Goal: Information Seeking & Learning: Learn about a topic

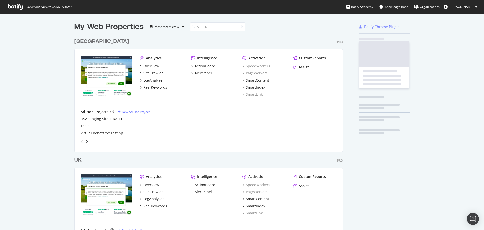
scroll to position [233, 269]
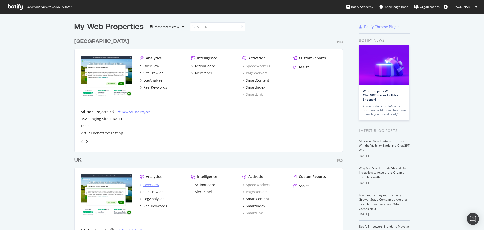
click at [147, 184] on div "Overview" at bounding box center [152, 184] width 16 height 5
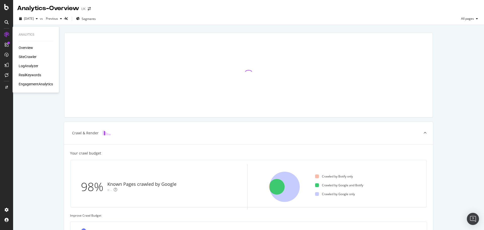
click at [31, 75] on div "RealKeywords" at bounding box center [30, 74] width 22 height 5
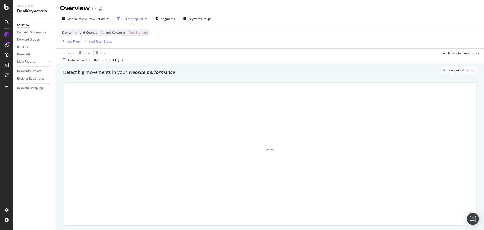
click at [154, 34] on div "Device = All and Country = All and Keywords = Non-Branded Add Filter Add Filter…" at bounding box center [270, 36] width 420 height 23
click at [148, 34] on span "Non-Branded" at bounding box center [138, 32] width 19 height 7
click at [137, 46] on span "Non-Branded" at bounding box center [129, 44] width 21 height 4
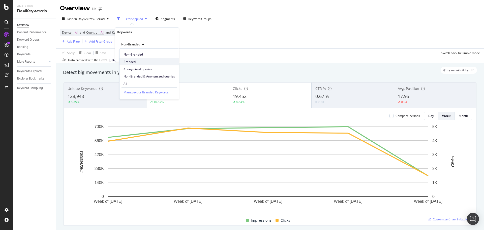
click at [134, 61] on span "Branded" at bounding box center [149, 62] width 51 height 5
click at [170, 54] on div "Apply" at bounding box center [171, 55] width 8 height 4
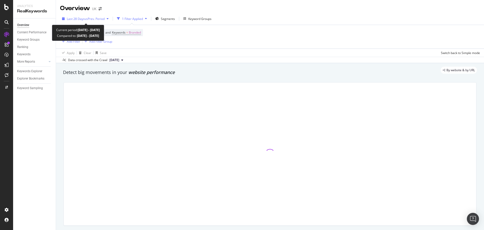
click at [90, 16] on div "Last 28 Days vs Prev. Period" at bounding box center [85, 19] width 51 height 8
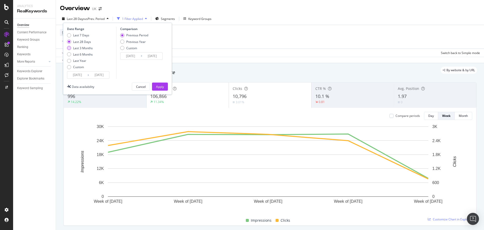
click at [90, 49] on div "Last 3 Months" at bounding box center [83, 48] width 20 height 4
type input "2025/05/13"
type input "2025/02/10"
type input "2025/05/12"
click at [154, 86] on button "Apply" at bounding box center [160, 86] width 16 height 8
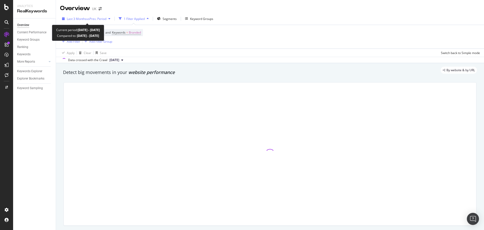
click at [100, 19] on span "vs Prev. Period" at bounding box center [97, 19] width 20 height 4
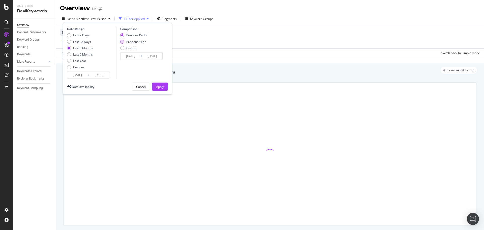
click at [131, 41] on div "Previous Year" at bounding box center [135, 42] width 19 height 4
type input "2024/05/14"
type input "2024/08/13"
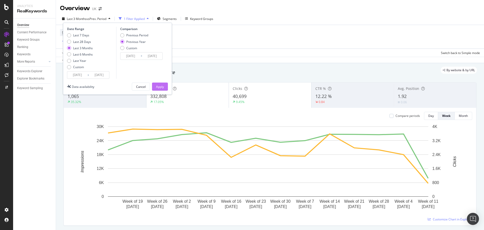
click at [159, 86] on div "Apply" at bounding box center [160, 87] width 8 height 4
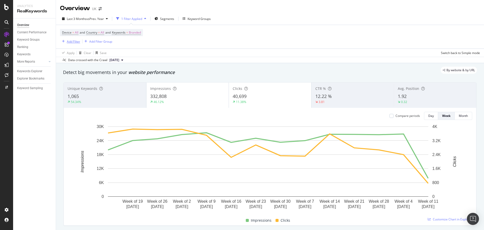
click at [70, 41] on div "Add Filter" at bounding box center [73, 41] width 13 height 4
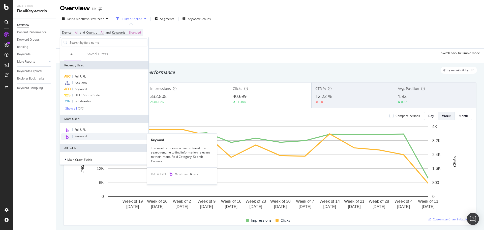
click at [80, 138] on div "Keyword" at bounding box center [104, 136] width 86 height 7
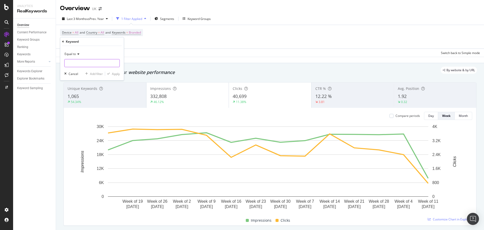
click at [80, 62] on input "text" at bounding box center [92, 63] width 55 height 8
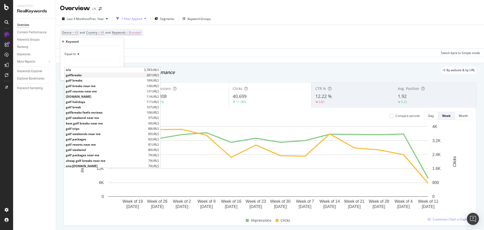
click at [77, 74] on span "golfbreaks" at bounding box center [105, 75] width 79 height 4
type input "golfbreaks"
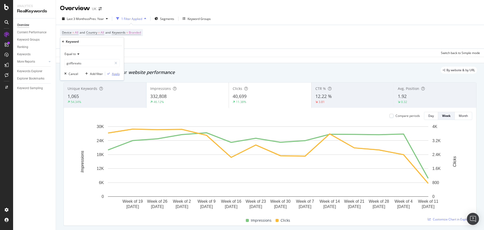
click at [117, 74] on div "Apply" at bounding box center [116, 74] width 8 height 4
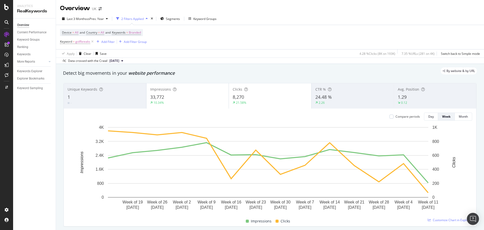
click at [202, 105] on div "Impressions 33,772 10.34%" at bounding box center [188, 96] width 82 height 23
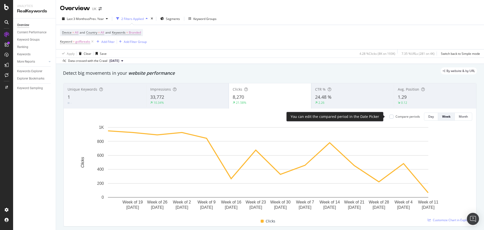
click at [399, 118] on div "Compare periods" at bounding box center [408, 116] width 24 height 4
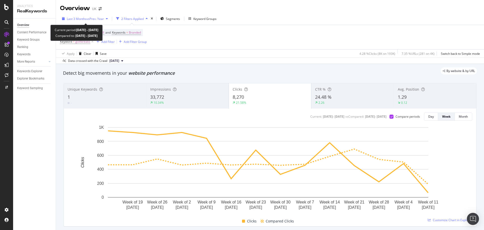
click at [94, 20] on span "vs Prev. Year" at bounding box center [95, 19] width 17 height 4
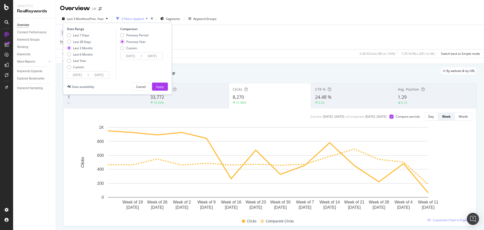
click at [79, 76] on input "2025/05/13" at bounding box center [77, 74] width 20 height 7
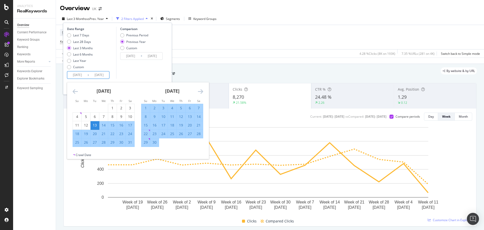
click at [155, 124] on div "16" at bounding box center [154, 125] width 9 height 5
type input "2025/06/16"
type input "2024/06/17"
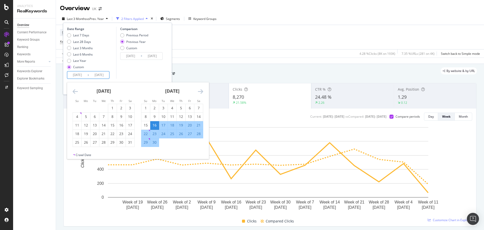
click at [201, 91] on icon "Move forward to switch to the next month." at bounding box center [200, 91] width 5 height 6
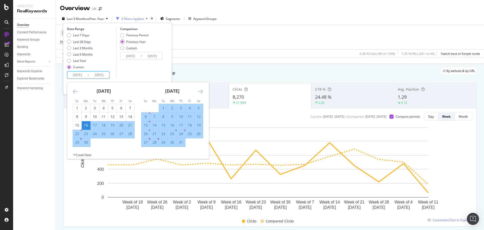
click at [201, 91] on icon "Move forward to switch to the next month." at bounding box center [200, 91] width 5 height 6
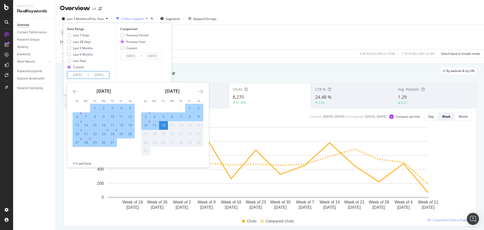
click at [162, 127] on div "12" at bounding box center [163, 125] width 9 height 5
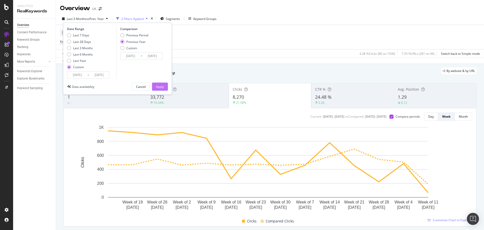
click at [163, 86] on div "Apply" at bounding box center [160, 87] width 8 height 4
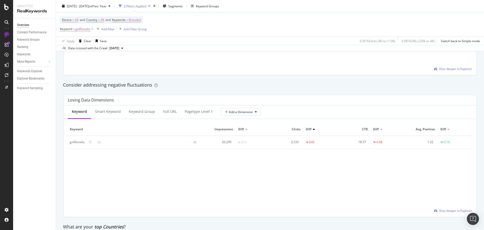
scroll to position [555, 0]
click at [167, 114] on div "Full URL" at bounding box center [170, 111] width 22 height 14
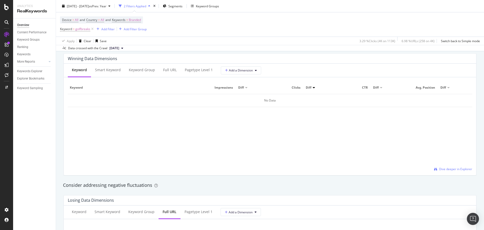
scroll to position [454, 0]
click at [173, 67] on div "Full URL" at bounding box center [170, 71] width 22 height 14
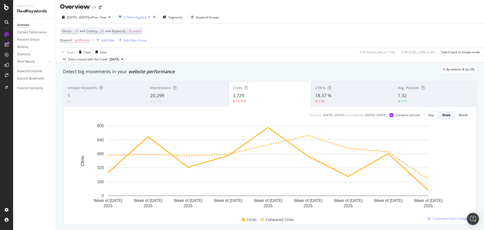
scroll to position [0, 0]
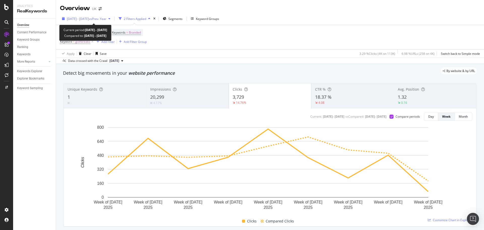
click at [73, 16] on div "2025 Jun. 16th - Aug. 12th vs Prev. Year" at bounding box center [86, 19] width 52 height 8
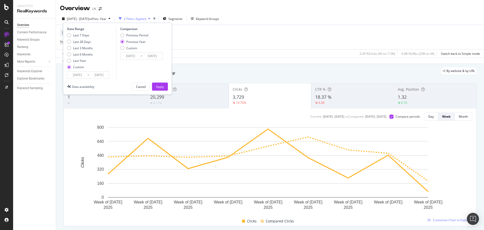
click at [80, 76] on input "2025/06/16" at bounding box center [77, 74] width 20 height 7
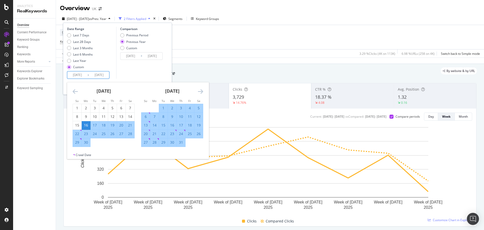
click at [165, 108] on div "1" at bounding box center [163, 107] width 9 height 5
type input "2025/07/01"
type input "2024/07/02"
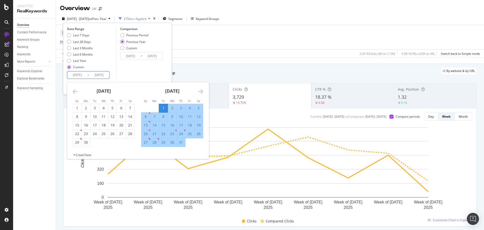
click at [180, 142] on div "31" at bounding box center [181, 142] width 9 height 5
type input "2025/07/31"
type input "2024/08/01"
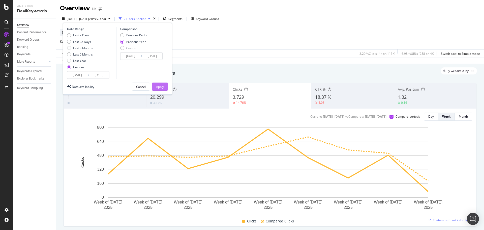
click at [160, 85] on div "Apply" at bounding box center [160, 87] width 8 height 4
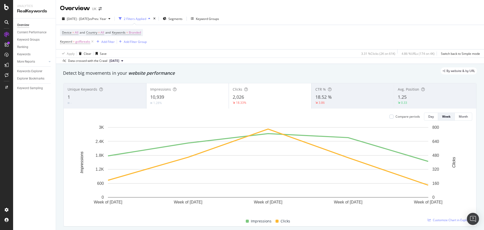
click at [200, 94] on div "10,939" at bounding box center [187, 97] width 75 height 7
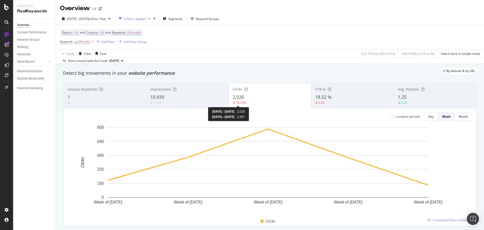
click at [181, 95] on div "10,939" at bounding box center [187, 97] width 75 height 7
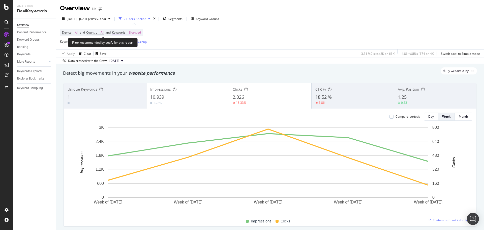
click at [139, 34] on span "Branded" at bounding box center [135, 32] width 12 height 7
click at [134, 47] on div "Branded" at bounding box center [129, 45] width 20 height 8
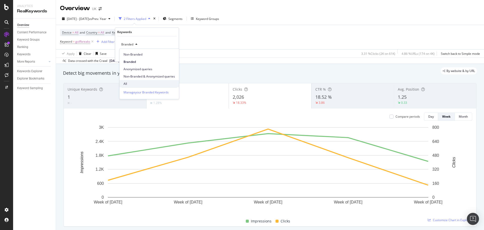
click at [132, 83] on span "All" at bounding box center [149, 83] width 51 height 5
click at [166, 55] on div "button" at bounding box center [163, 54] width 7 height 3
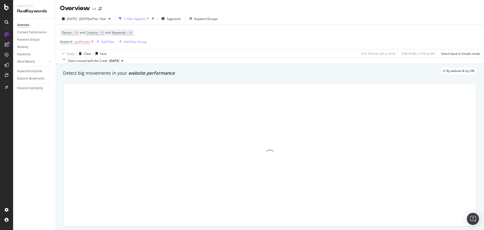
click at [93, 43] on icon at bounding box center [92, 41] width 4 height 5
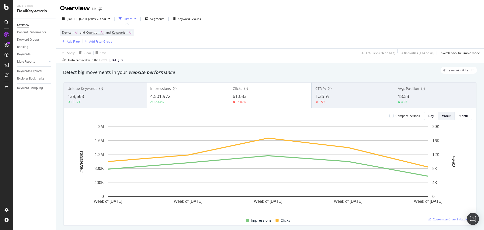
click at [130, 71] on div "By website & by URL" at bounding box center [267, 70] width 419 height 7
click at [32, 210] on div "Organizations" at bounding box center [33, 210] width 19 height 4
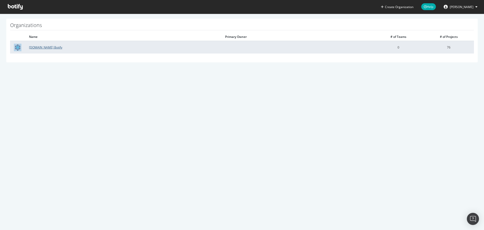
click at [50, 47] on link "golfbreaks.com Botify" at bounding box center [45, 47] width 33 height 4
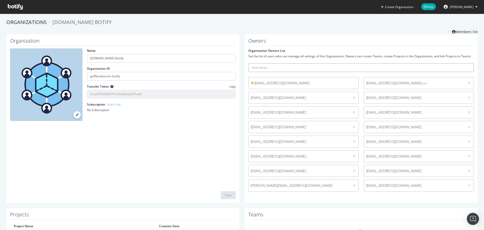
click at [321, 66] on input "text" at bounding box center [361, 67] width 226 height 9
click at [279, 65] on input "text" at bounding box center [361, 67] width 226 height 9
paste input "JHawksworth@golfbreaks.com"
type input "JHawksworth@golfbreaks.com"
click at [469, 66] on icon "submit" at bounding box center [471, 67] width 4 height 3
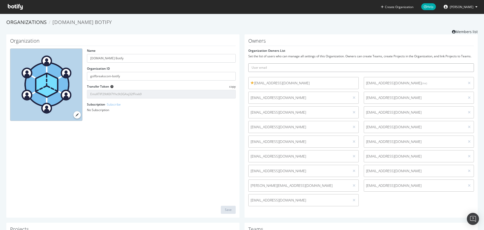
click at [346, 68] on input "text" at bounding box center [361, 67] width 226 height 9
paste input "LHaskett@golfbreaks.com"
type input "LHaskett@golfbreaks.com"
click at [469, 66] on icon "submit" at bounding box center [471, 67] width 4 height 3
click at [17, 9] on icon at bounding box center [15, 7] width 15 height 6
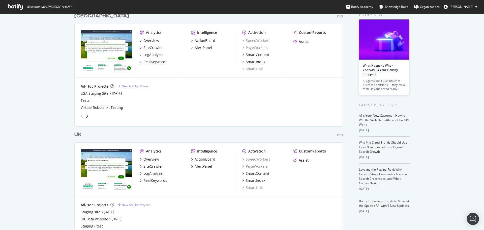
scroll to position [47, 0]
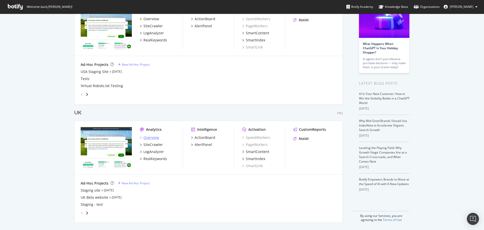
click at [148, 137] on div "Overview" at bounding box center [152, 137] width 16 height 5
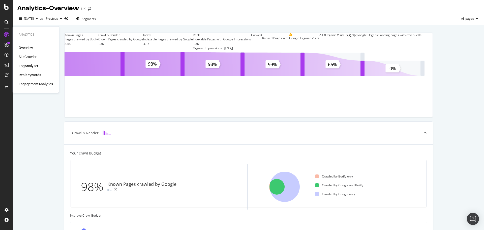
click at [28, 74] on div "RealKeywords" at bounding box center [30, 74] width 22 height 5
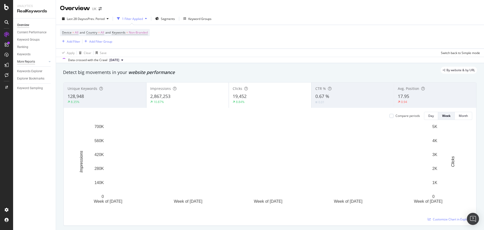
scroll to position [25, 0]
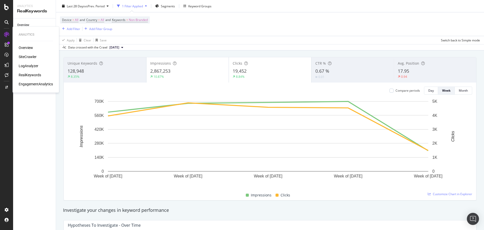
click at [30, 58] on div "SiteCrawler" at bounding box center [28, 56] width 18 height 5
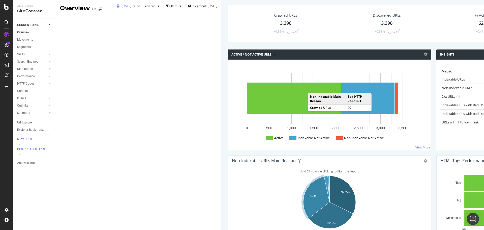
click at [122, 8] on span "2025 Aug. 9th" at bounding box center [127, 6] width 10 height 4
click at [82, 62] on div "2023 Nov. 26th" at bounding box center [81, 63] width 28 height 5
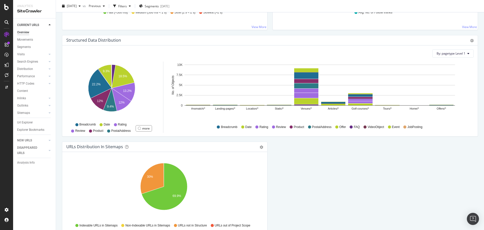
scroll to position [426, 0]
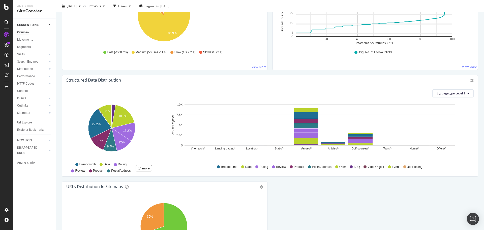
click at [260, 165] on span "Rating" at bounding box center [264, 167] width 9 height 4
click at [381, 166] on span "VideoObject" at bounding box center [376, 167] width 16 height 4
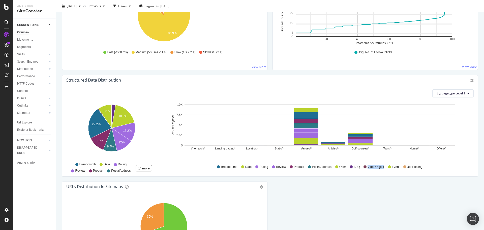
click at [381, 166] on span "VideoObject" at bounding box center [376, 167] width 16 height 4
click at [412, 167] on span "JobPosting" at bounding box center [415, 167] width 15 height 4
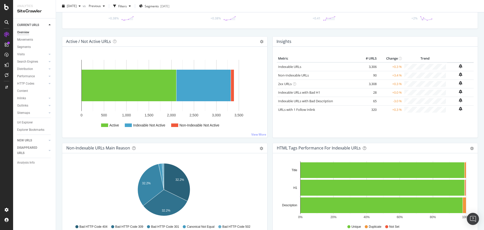
scroll to position [0, 0]
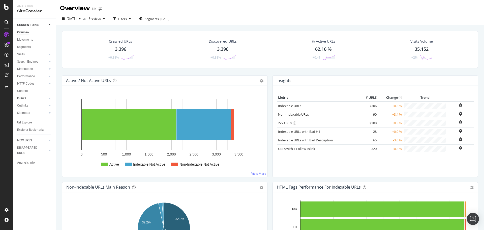
click at [32, 98] on link "Inlinks" at bounding box center [32, 98] width 30 height 5
click at [25, 98] on div "Inlinks" at bounding box center [21, 98] width 9 height 5
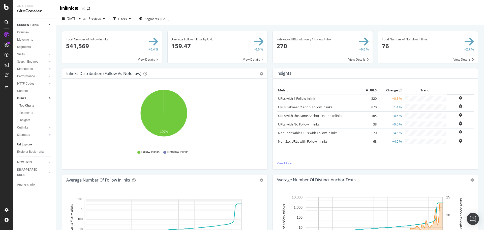
click at [23, 144] on div "Url Explorer" at bounding box center [25, 144] width 16 height 5
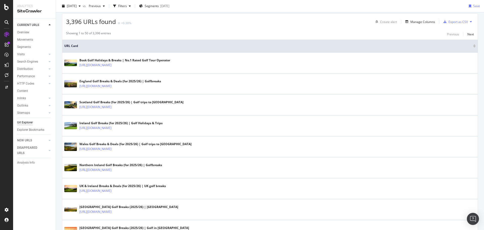
scroll to position [177, 0]
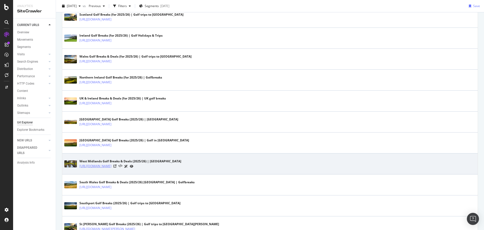
click at [111, 167] on link "https://www.golfbreaks.com/en-gb/holidays/west-midlands/" at bounding box center [95, 165] width 32 height 5
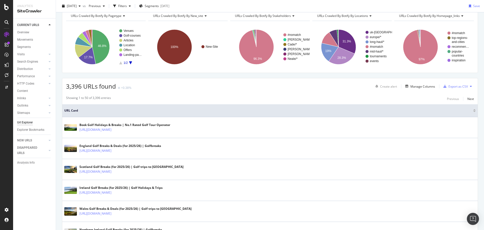
scroll to position [0, 0]
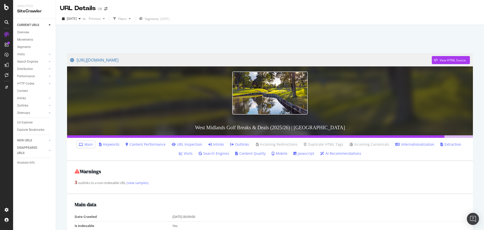
click at [208, 144] on link "Inlinks" at bounding box center [216, 144] width 16 height 5
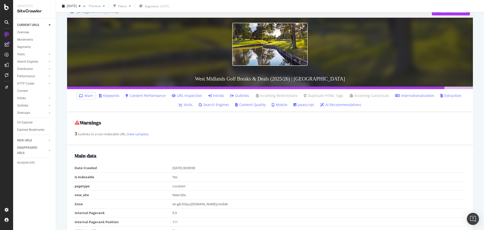
scroll to position [50, 0]
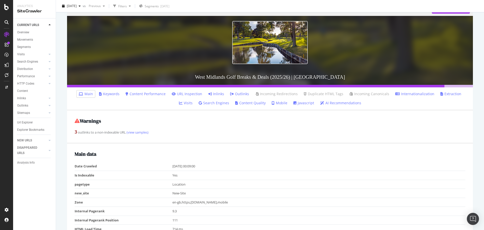
click at [209, 93] on link "Inlinks" at bounding box center [216, 93] width 16 height 5
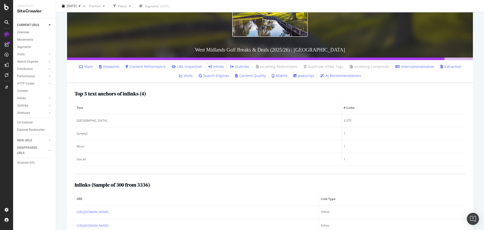
scroll to position [76, 0]
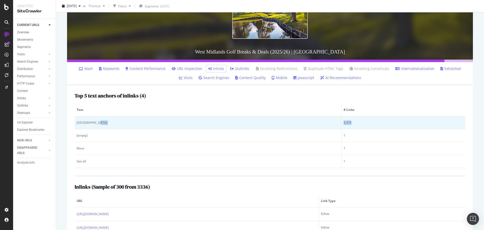
drag, startPoint x: 325, startPoint y: 122, endPoint x: 309, endPoint y: 122, distance: 16.4
click at [309, 122] on tr "West Midlands 3,375" at bounding box center [270, 122] width 391 height 13
click at [344, 123] on div "3,375" at bounding box center [404, 122] width 120 height 5
click at [84, 122] on div "West Midlands" at bounding box center [208, 122] width 263 height 5
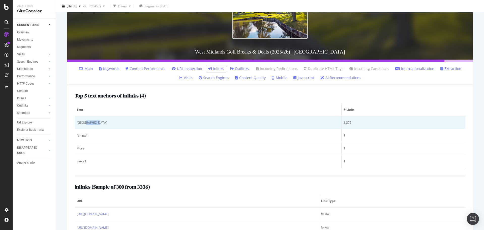
click at [84, 122] on div "West Midlands" at bounding box center [208, 122] width 263 height 5
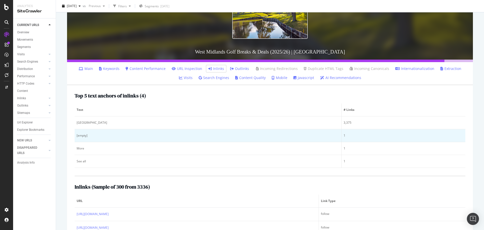
click at [99, 139] on td "[empty]" at bounding box center [208, 135] width 267 height 13
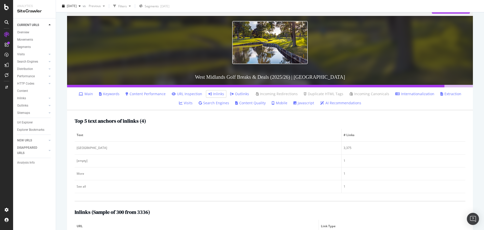
scroll to position [0, 0]
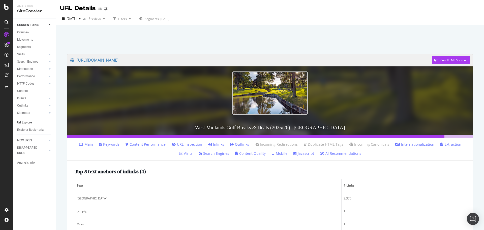
click at [29, 122] on div "Url Explorer" at bounding box center [25, 122] width 16 height 5
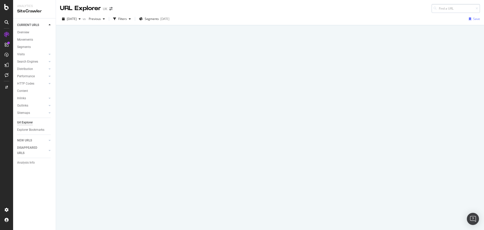
click at [441, 10] on input at bounding box center [456, 8] width 48 height 9
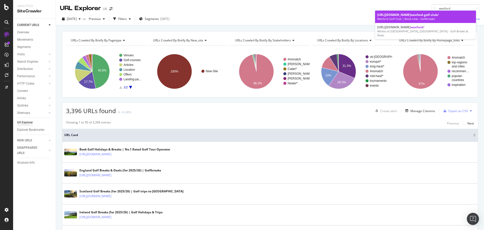
type input "wexford"
click at [411, 17] on div "https://www.golfbreaks.com/en-gb/holidays/east-ireland/ wexford -golf-club/" at bounding box center [425, 15] width 97 height 4
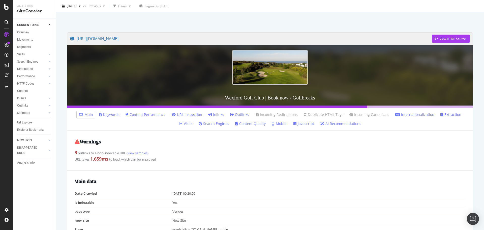
scroll to position [50, 0]
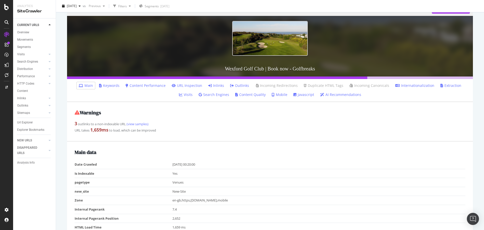
click at [177, 86] on link "URL Inspection" at bounding box center [187, 85] width 31 height 5
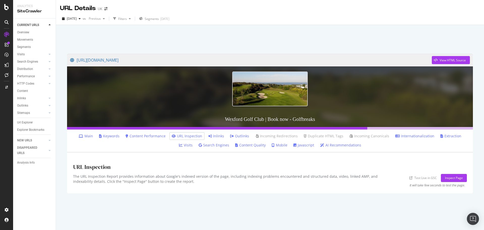
click at [211, 134] on link "Inlinks" at bounding box center [216, 135] width 16 height 5
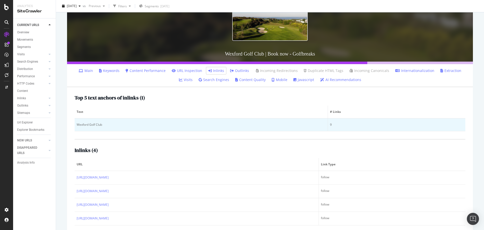
scroll to position [73, 0]
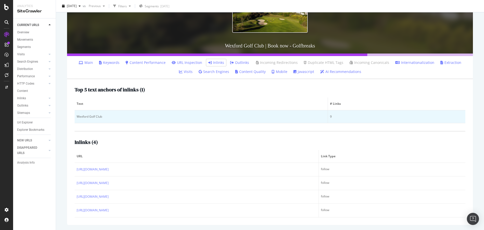
click at [86, 113] on td "Wexford Golf Club" at bounding box center [202, 116] width 254 height 13
click at [85, 115] on div "Wexford Golf Club" at bounding box center [201, 116] width 249 height 5
click at [90, 114] on td "Wexford Golf Club" at bounding box center [202, 116] width 254 height 13
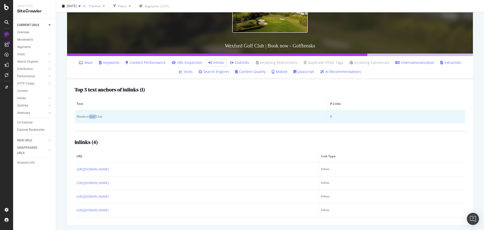
click at [90, 114] on td "Wexford Golf Club" at bounding box center [202, 116] width 254 height 13
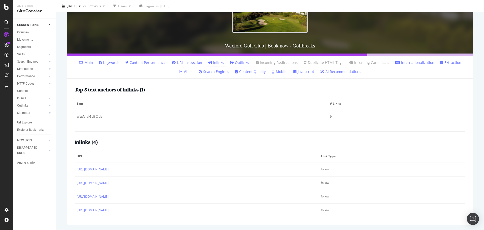
click at [193, 147] on div "Inlinks ( 4 ) URL Link Type https://www.golfbreaks.com/en-gb/sitemap/ follow ht…" at bounding box center [270, 174] width 391 height 87
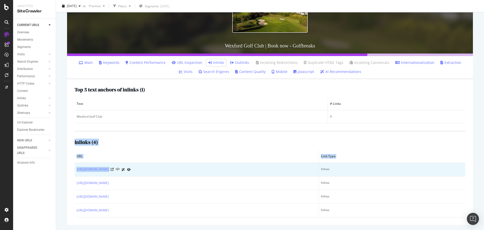
drag, startPoint x: 75, startPoint y: 141, endPoint x: 164, endPoint y: 173, distance: 95.3
click at [164, 173] on div "Inlinks ( 4 ) URL Link Type https://www.golfbreaks.com/en-gb/sitemap/ follow ht…" at bounding box center [270, 174] width 391 height 87
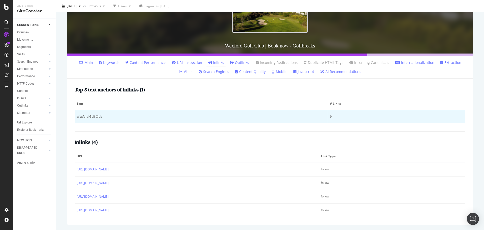
click at [97, 115] on div "Wexford Golf Club" at bounding box center [201, 116] width 249 height 5
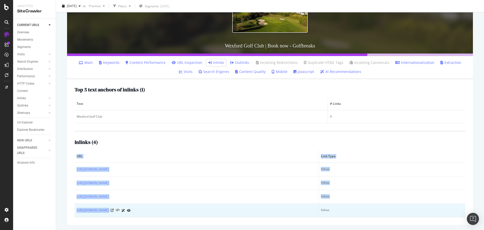
drag, startPoint x: 72, startPoint y: 169, endPoint x: 229, endPoint y: 213, distance: 162.4
click at [229, 213] on div "Top 5 text anchors of inlinks ( 1 ) Text # Links Wexford Golf Club 9 Inlinks ( …" at bounding box center [270, 152] width 406 height 146
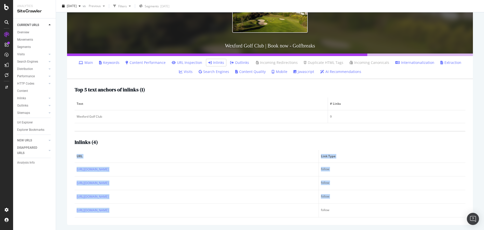
click at [195, 222] on div "Top 5 text anchors of inlinks ( 1 ) Text # Links Wexford Golf Club 9 Inlinks ( …" at bounding box center [270, 152] width 406 height 146
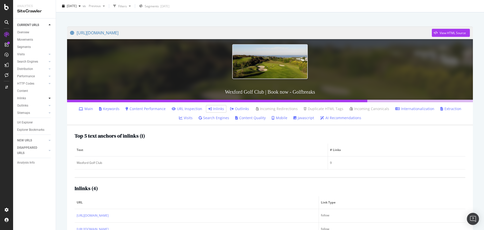
scroll to position [0, 0]
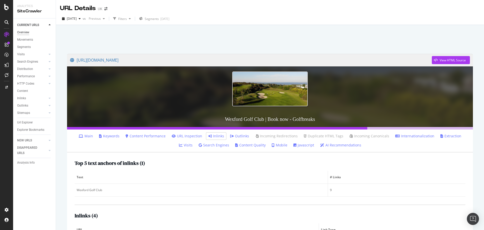
click at [26, 33] on div "Overview" at bounding box center [23, 32] width 12 height 5
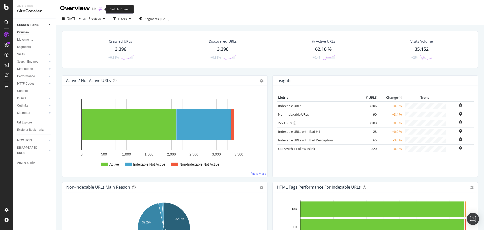
click at [101, 8] on icon "arrow-right-arrow-left" at bounding box center [100, 9] width 3 height 4
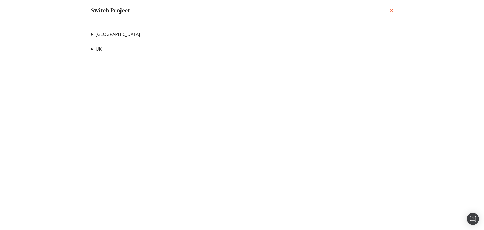
click at [391, 10] on icon "times" at bounding box center [391, 10] width 3 height 4
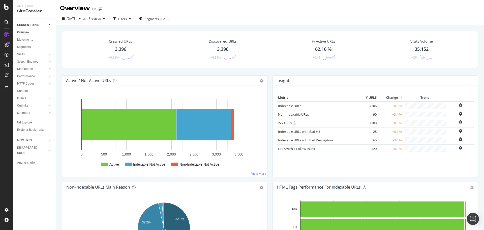
click at [292, 116] on link "Non-Indexable URLs" at bounding box center [293, 114] width 31 height 5
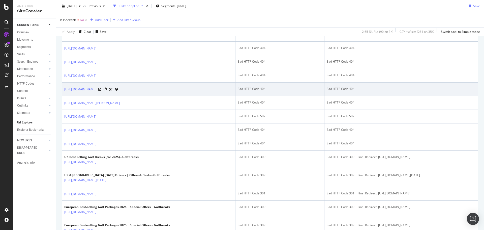
scroll to position [227, 0]
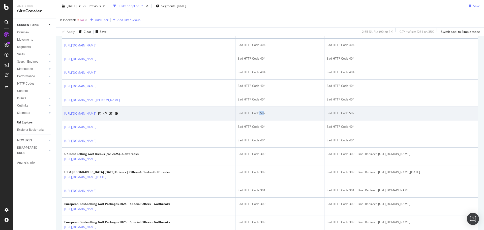
drag, startPoint x: 259, startPoint y: 113, endPoint x: 254, endPoint y: 113, distance: 5.1
click at [254, 113] on div "Bad HTTP Code 502" at bounding box center [280, 113] width 85 height 5
click at [256, 113] on div "Bad HTTP Code 502" at bounding box center [280, 113] width 85 height 5
click at [101, 113] on icon at bounding box center [99, 113] width 3 height 3
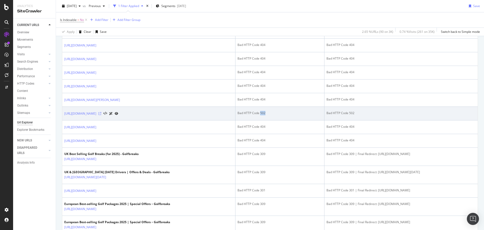
scroll to position [252, 0]
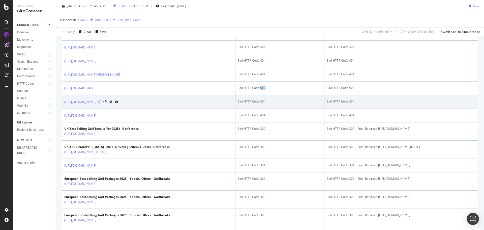
click at [101, 102] on icon at bounding box center [99, 101] width 3 height 3
click at [96, 102] on link "https://www.golfbreaks.com/en-gb/partners/womens-golf-day/" at bounding box center [80, 101] width 32 height 5
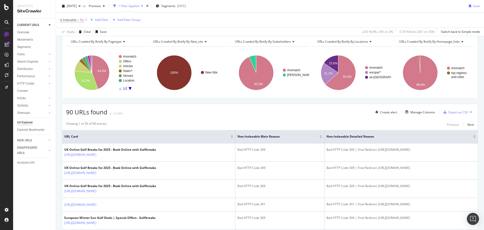
scroll to position [0, 0]
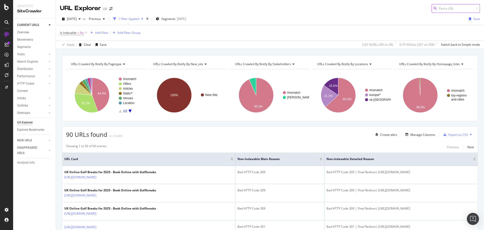
click at [449, 6] on input at bounding box center [456, 8] width 48 height 9
type input "c"
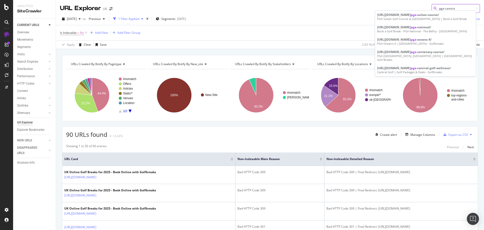
type input "pga-camiral"
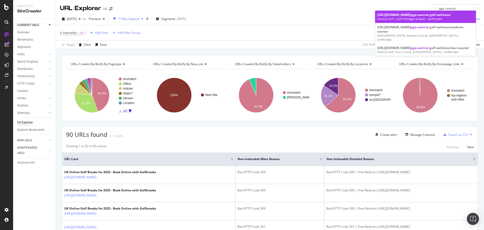
click at [425, 17] on div "https://www.golfbreaks.com/en-gb/holidays/girona/ pga-camiral -golf-wellness/" at bounding box center [425, 15] width 97 height 4
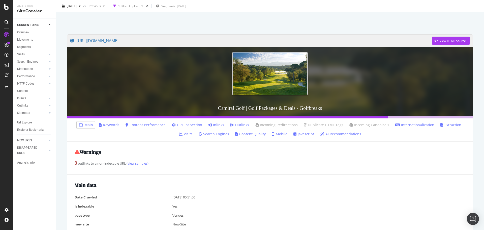
scroll to position [25, 0]
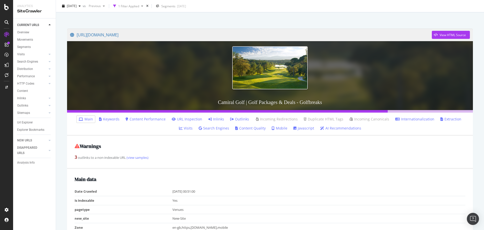
click at [210, 120] on link "Inlinks" at bounding box center [216, 119] width 16 height 5
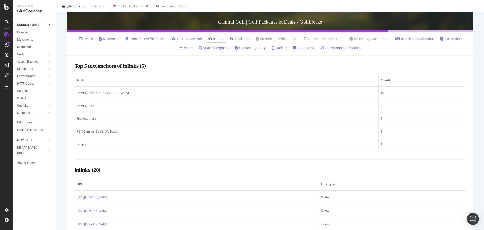
scroll to position [142, 0]
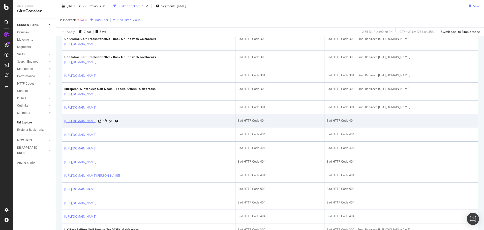
scroll to position [126, 0]
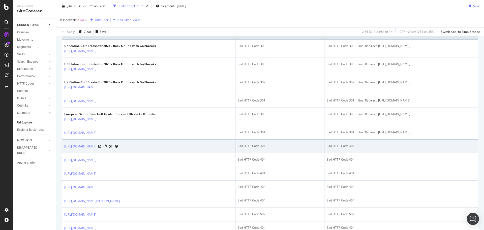
click at [96, 145] on link "https://www.golfbreaks.com/en-gb/holidays/lisbon/dunas-golf/" at bounding box center [80, 146] width 32 height 5
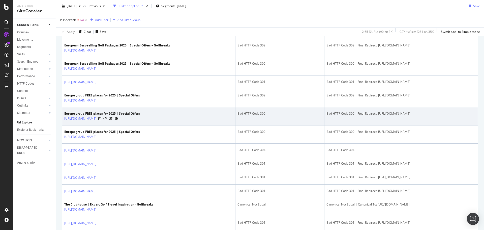
scroll to position [429, 0]
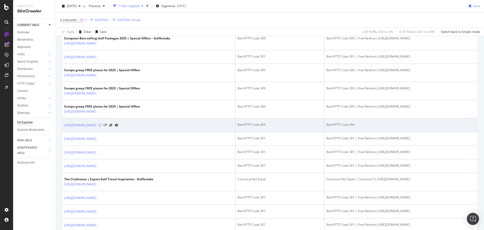
click at [101, 124] on icon at bounding box center [99, 125] width 3 height 3
click at [96, 126] on link "https://www.golfbreaks.com/en-gb/tournaments/ryder-cup-2027/" at bounding box center [80, 125] width 32 height 5
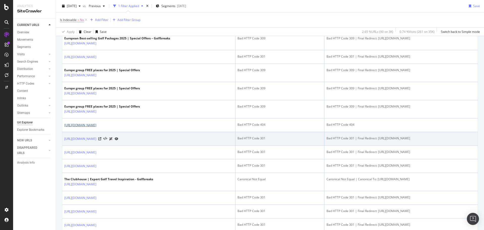
scroll to position [454, 0]
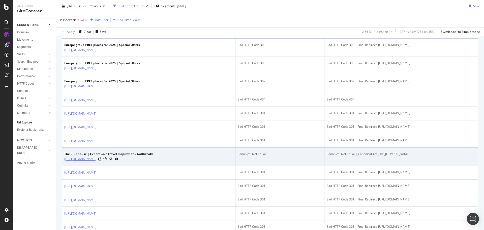
click at [96, 161] on link "https://www.golfbreaks.com/en-gb/inspiration///" at bounding box center [80, 158] width 32 height 5
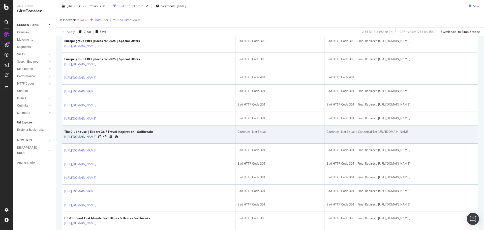
scroll to position [530, 0]
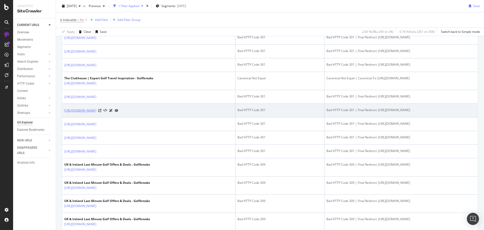
click at [96, 113] on link "https://www.golfbreaks.com/en-gb/tours/desert-swing-tour-experience/blt0347f186…" at bounding box center [80, 110] width 32 height 5
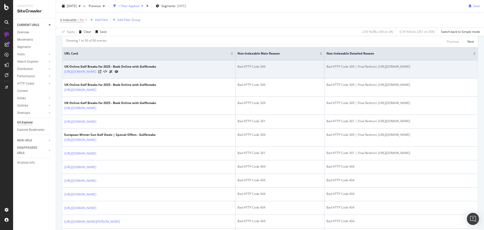
scroll to position [81, 0]
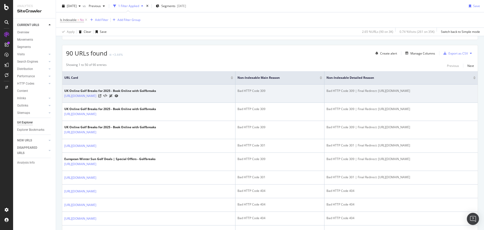
click at [260, 92] on div "Bad HTTP Code 309" at bounding box center [280, 91] width 85 height 5
click at [259, 90] on div "Bad HTTP Code 309" at bounding box center [280, 91] width 85 height 5
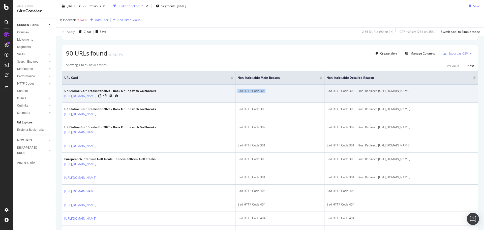
drag, startPoint x: 260, startPoint y: 90, endPoint x: 230, endPoint y: 90, distance: 30.0
click at [236, 90] on td "Bad HTTP Code 309" at bounding box center [280, 94] width 89 height 18
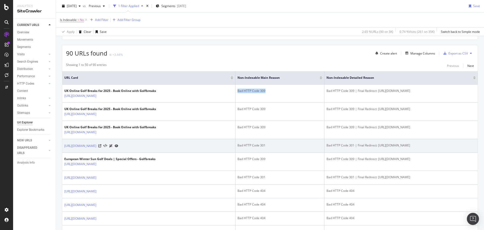
scroll to position [132, 0]
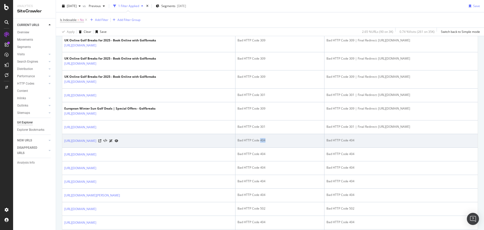
drag, startPoint x: 262, startPoint y: 138, endPoint x: 256, endPoint y: 139, distance: 6.1
click at [256, 139] on div "Bad HTTP Code 404" at bounding box center [280, 140] width 85 height 5
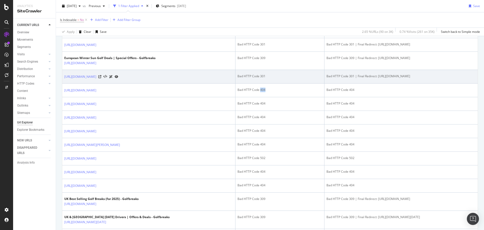
scroll to position [207, 0]
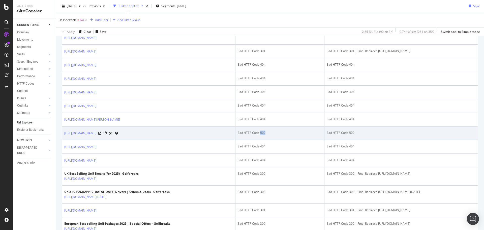
drag, startPoint x: 261, startPoint y: 132, endPoint x: 255, endPoint y: 132, distance: 5.8
click at [255, 132] on div "Bad HTTP Code 502" at bounding box center [280, 132] width 85 height 5
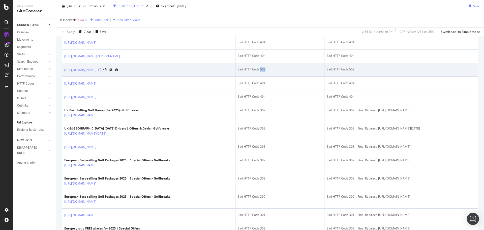
scroll to position [283, 0]
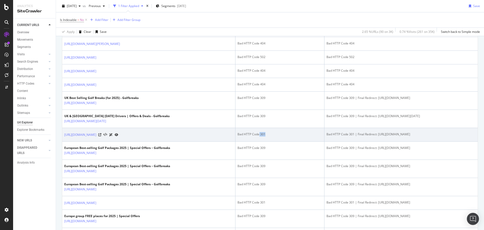
drag, startPoint x: 263, startPoint y: 134, endPoint x: 254, endPoint y: 135, distance: 8.4
click at [254, 135] on div "Bad HTTP Code 301" at bounding box center [280, 134] width 85 height 5
click at [255, 134] on div "Bad HTTP Code 301" at bounding box center [280, 134] width 85 height 5
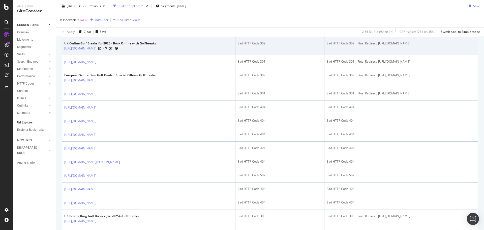
scroll to position [177, 0]
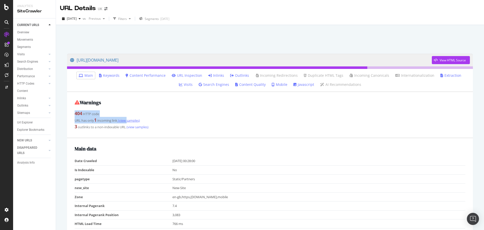
drag, startPoint x: 73, startPoint y: 112, endPoint x: 129, endPoint y: 120, distance: 56.3
click at [129, 120] on div "Warnings 404 HTTP code URL has only 1 incoming link (view samples) 3 outlinks t…" at bounding box center [270, 115] width 406 height 46
click at [133, 121] on link "(view samples)" at bounding box center [128, 120] width 23 height 5
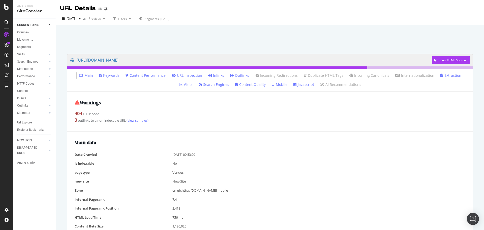
click at [208, 74] on link "Inlinks" at bounding box center [216, 75] width 16 height 5
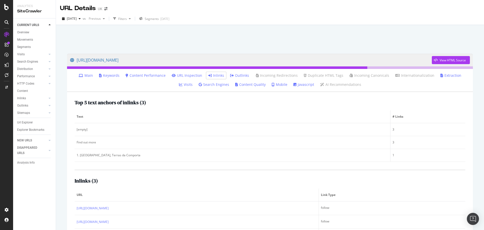
scroll to position [25, 0]
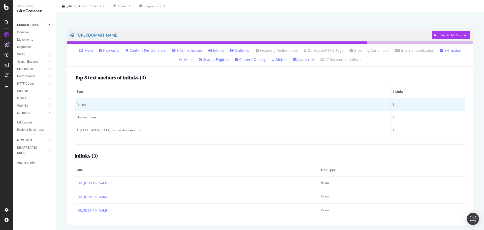
click at [78, 103] on div "[empty]" at bounding box center [233, 104] width 312 height 5
click at [84, 104] on div "[empty]" at bounding box center [233, 104] width 312 height 5
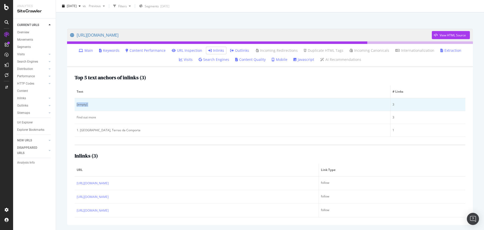
click at [84, 104] on div "[empty]" at bounding box center [233, 104] width 312 height 5
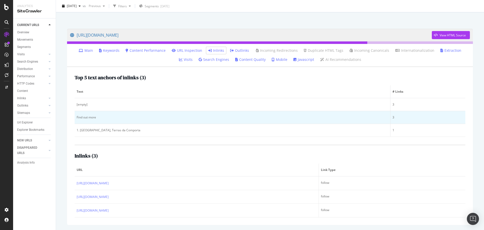
click at [88, 116] on div "Find out more" at bounding box center [233, 117] width 312 height 5
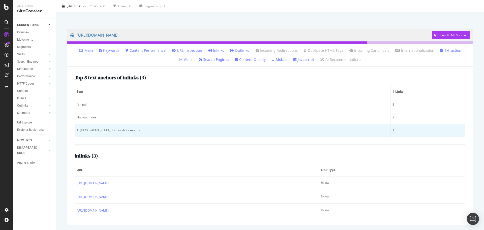
click at [92, 130] on div "1. [GEOGRAPHIC_DATA], Terras da Comporta" at bounding box center [233, 130] width 312 height 5
click at [110, 130] on div "1. [GEOGRAPHIC_DATA], Terras da Comporta" at bounding box center [233, 130] width 312 height 5
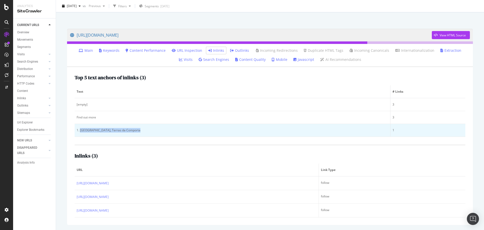
drag, startPoint x: 80, startPoint y: 129, endPoint x: 137, endPoint y: 131, distance: 56.5
click at [137, 131] on div "1. [GEOGRAPHIC_DATA], Terras da Comporta" at bounding box center [233, 130] width 312 height 5
copy div "Dunas Golf Course, Terras da Comporta"
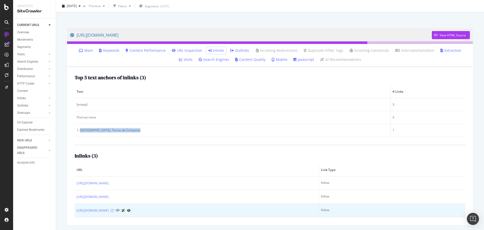
click at [114, 211] on icon at bounding box center [112, 210] width 3 height 3
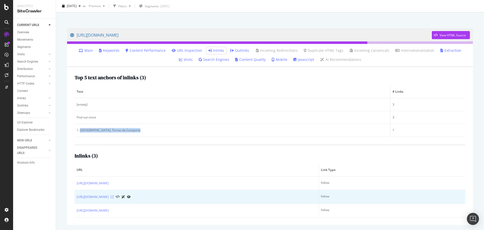
click at [114, 197] on icon at bounding box center [112, 196] width 3 height 3
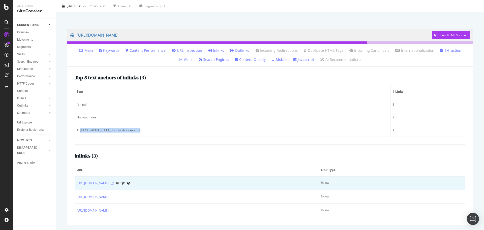
click at [114, 183] on icon at bounding box center [112, 183] width 3 height 3
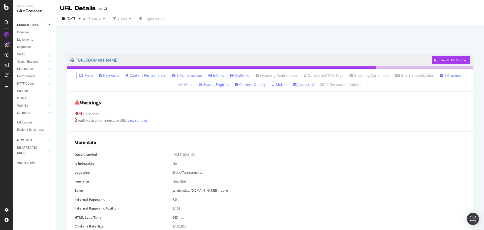
click at [208, 76] on link "Inlinks" at bounding box center [216, 75] width 16 height 5
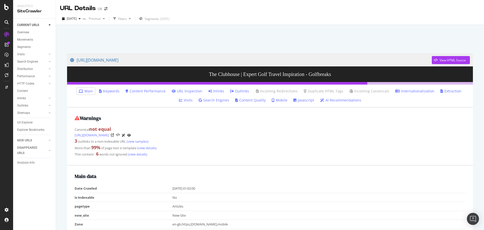
click at [210, 89] on link "Inlinks" at bounding box center [216, 91] width 16 height 5
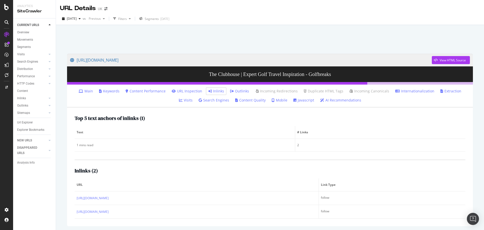
scroll to position [19, 0]
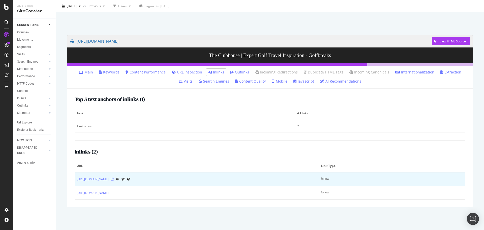
click at [114, 179] on icon at bounding box center [112, 179] width 3 height 3
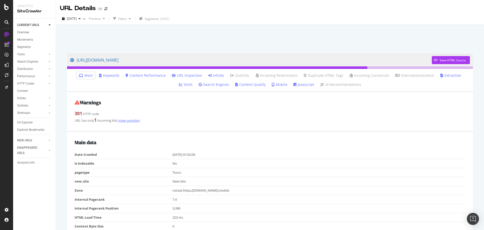
click at [131, 120] on link "(view samples)" at bounding box center [128, 120] width 23 height 5
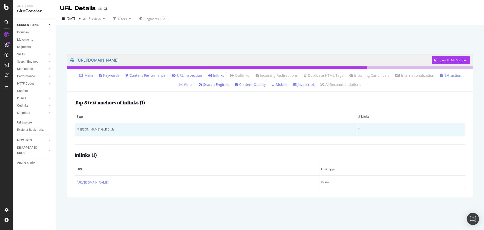
click at [93, 128] on div "[PERSON_NAME] Golf Club" at bounding box center [215, 129] width 277 height 5
copy div "[PERSON_NAME] Golf Club"
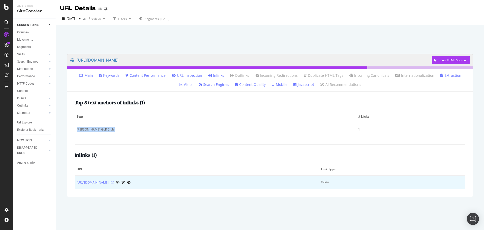
click at [114, 182] on icon at bounding box center [112, 182] width 3 height 3
